Goal: Transaction & Acquisition: Purchase product/service

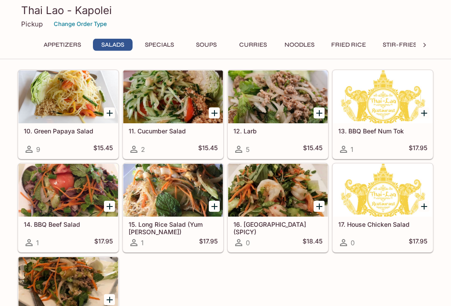
scroll to position [242, 0]
click at [282, 98] on div at bounding box center [278, 97] width 100 height 53
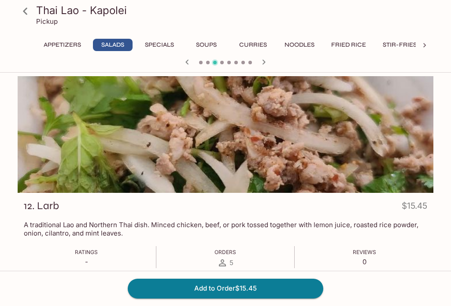
click at [26, 9] on icon at bounding box center [25, 10] width 4 height 7
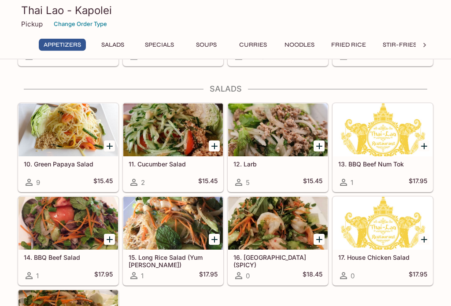
scroll to position [210, 0]
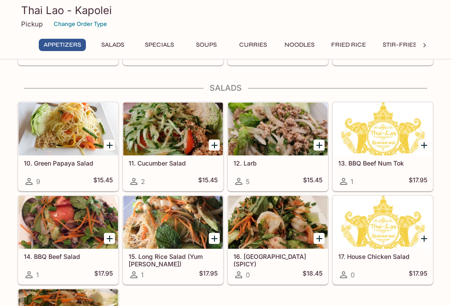
click at [160, 134] on div at bounding box center [173, 129] width 100 height 53
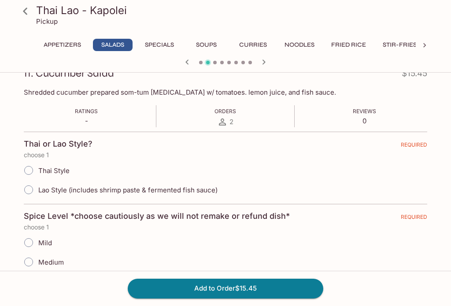
scroll to position [132, 0]
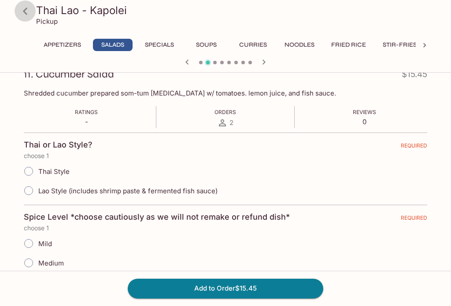
click at [25, 10] on icon at bounding box center [25, 10] width 4 height 7
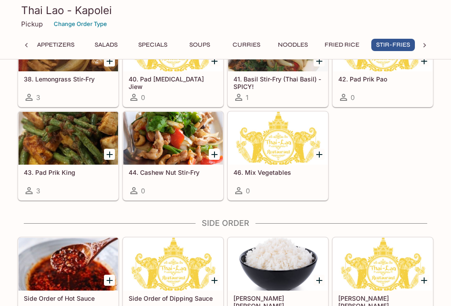
scroll to position [1985, 0]
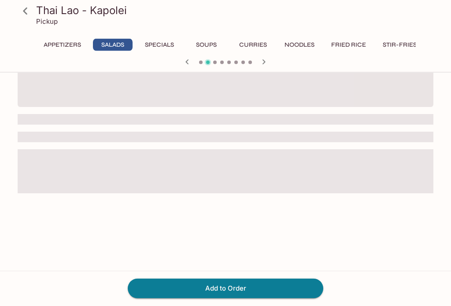
scroll to position [76, 0]
